Goal: Task Accomplishment & Management: Manage account settings

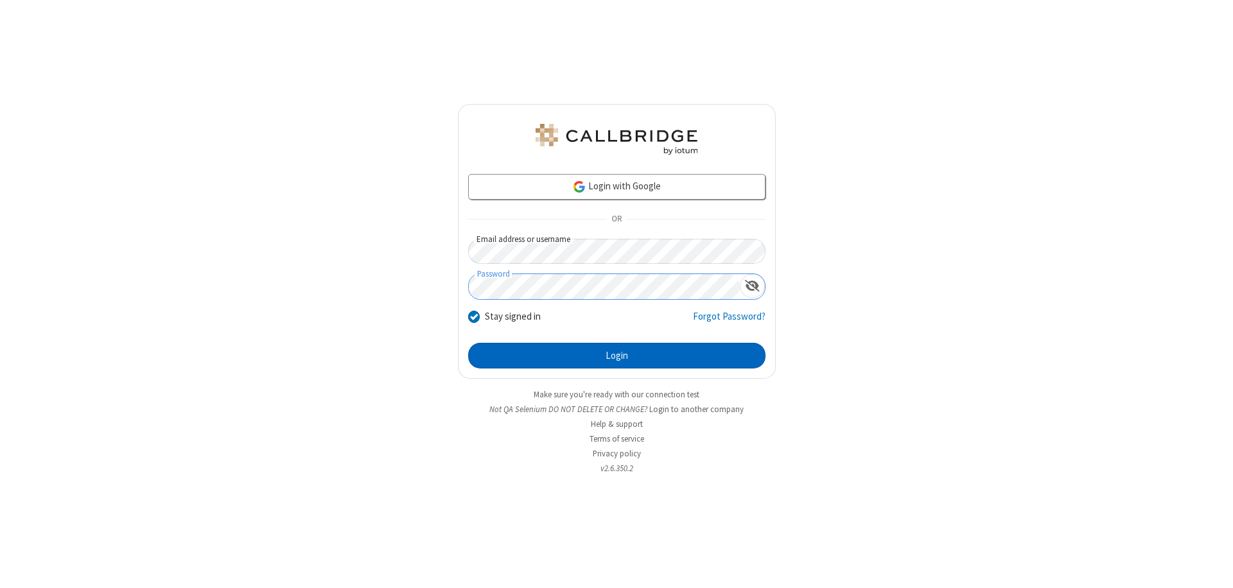
click at [617, 356] on button "Login" at bounding box center [616, 356] width 297 height 26
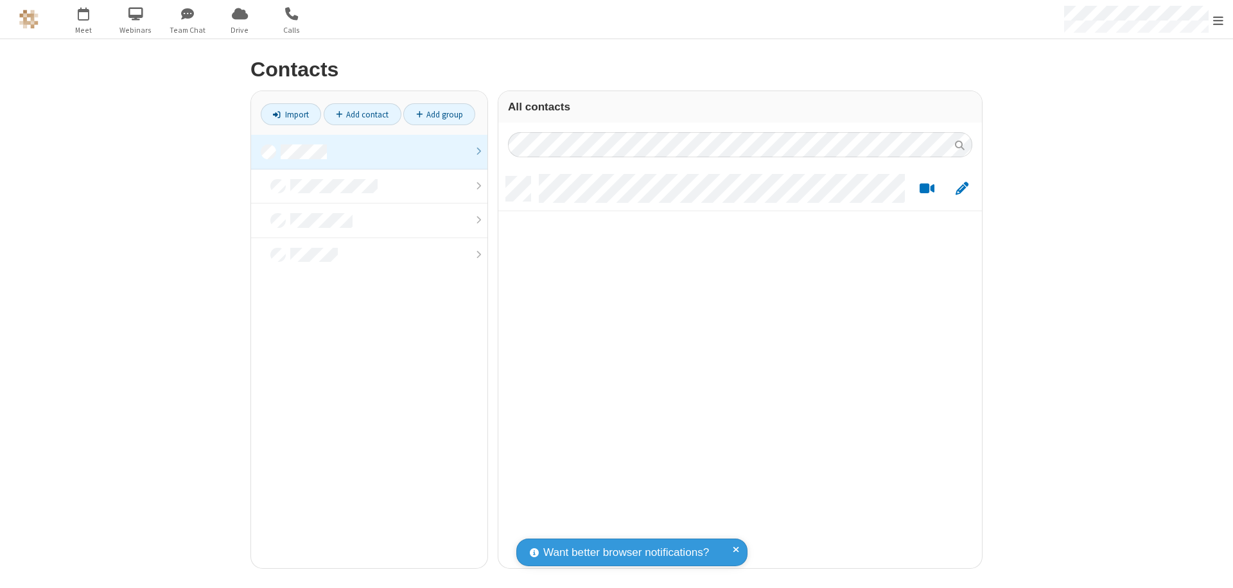
click at [369, 152] on link at bounding box center [369, 152] width 236 height 35
click at [362, 114] on link "Add contact" at bounding box center [363, 114] width 78 height 22
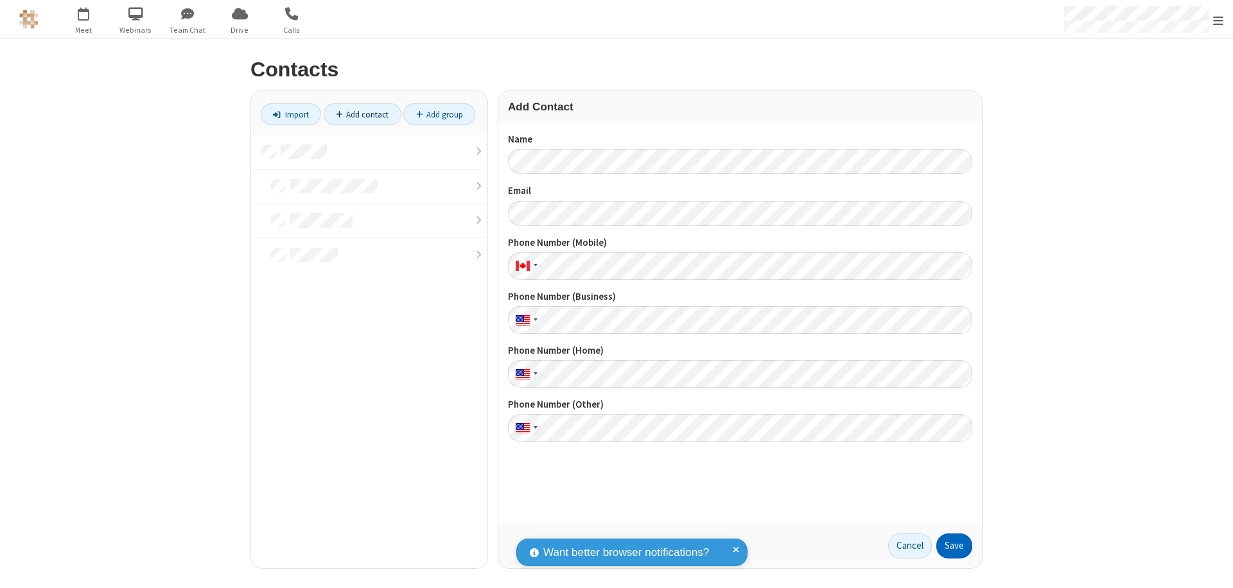
click at [954, 546] on button "Save" at bounding box center [954, 547] width 36 height 26
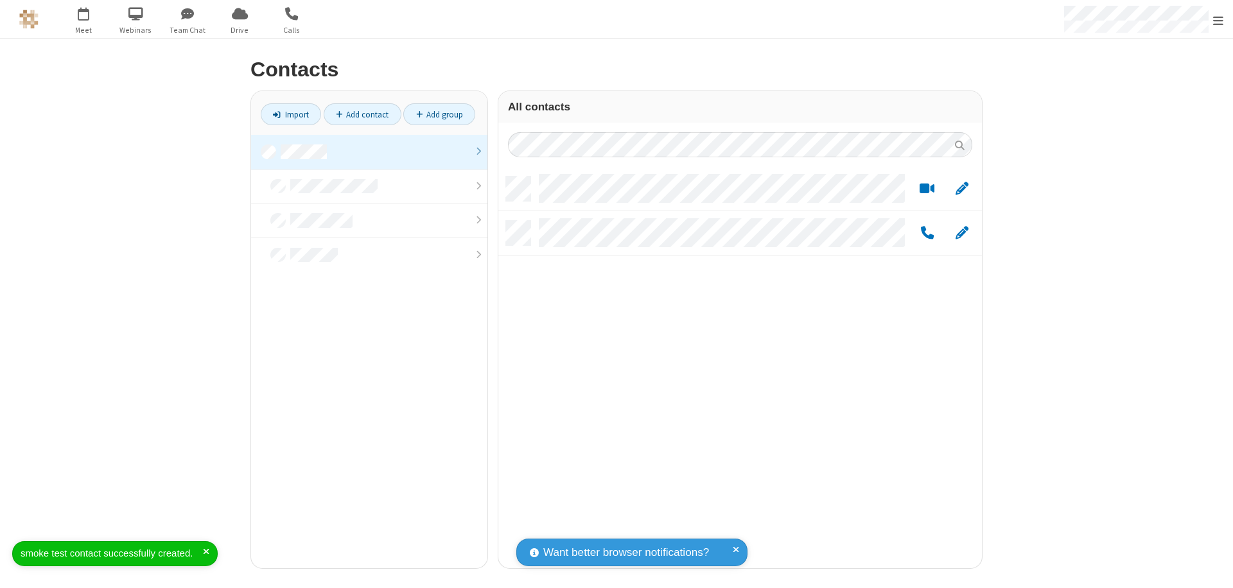
scroll to position [392, 474]
